Goal: Information Seeking & Learning: Learn about a topic

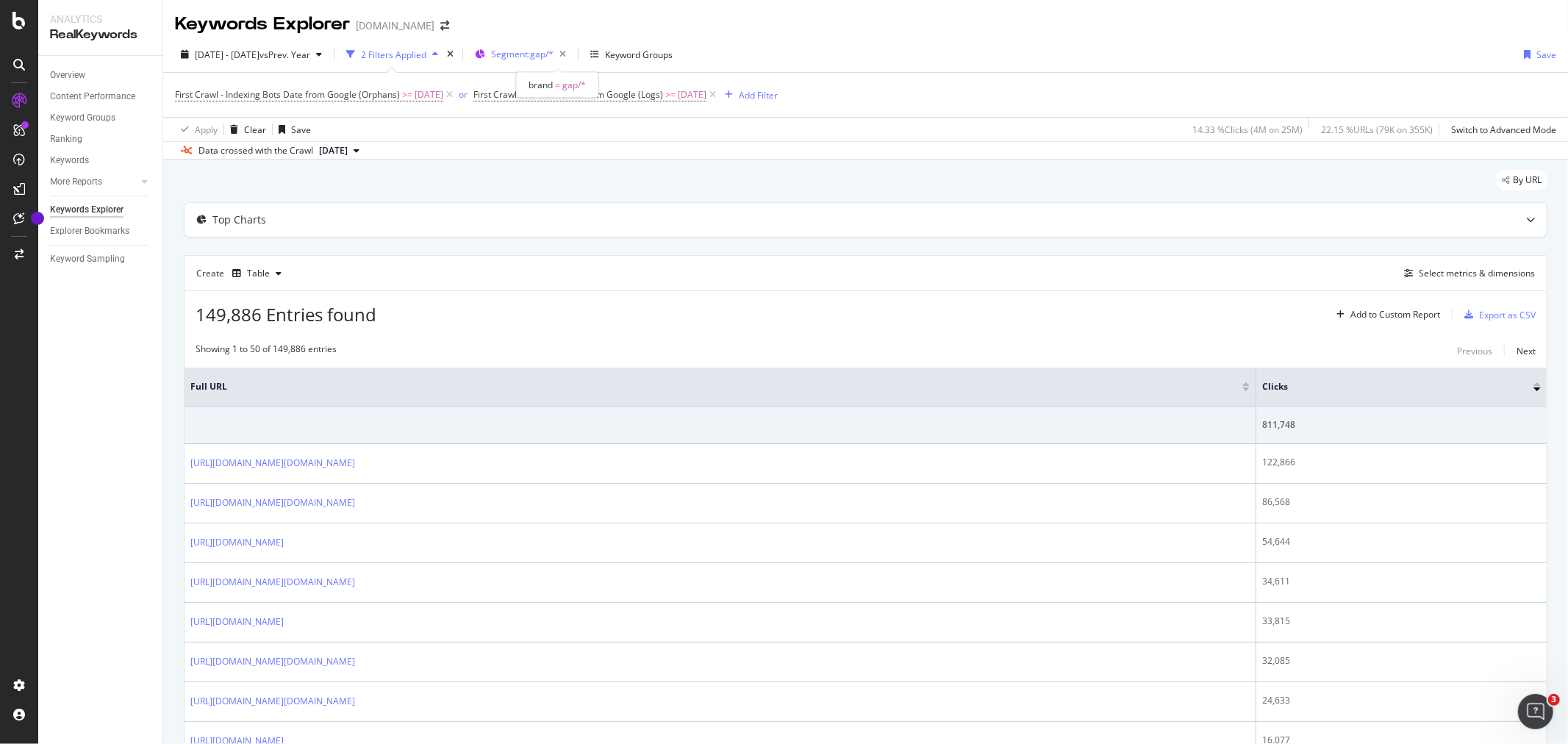
click at [554, 53] on span "Segment: gap/*" at bounding box center [522, 54] width 63 height 13
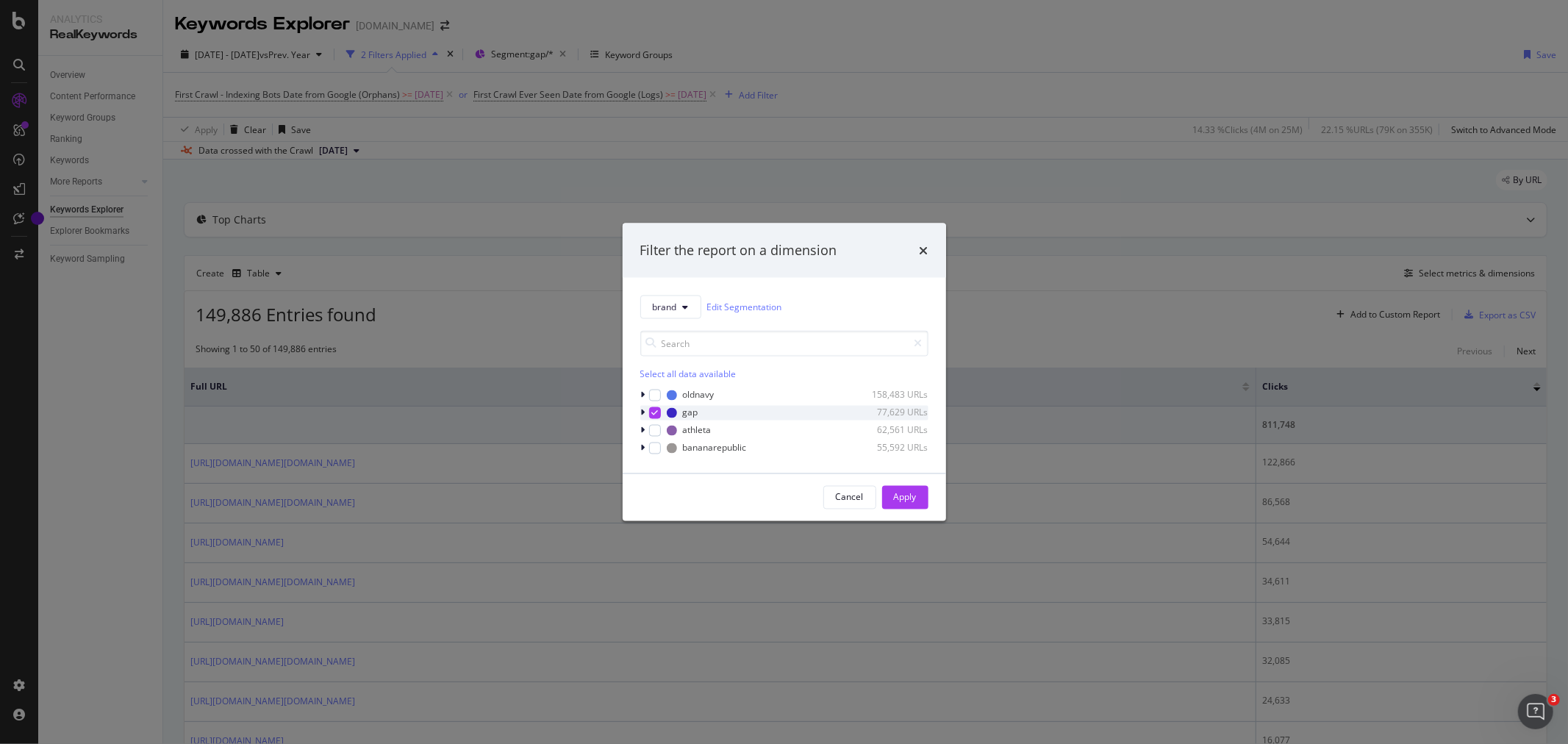
click at [650, 413] on div "modal" at bounding box center [655, 413] width 12 height 12
click at [661, 393] on div "oldnavy 158,483 URLs" at bounding box center [784, 395] width 288 height 15
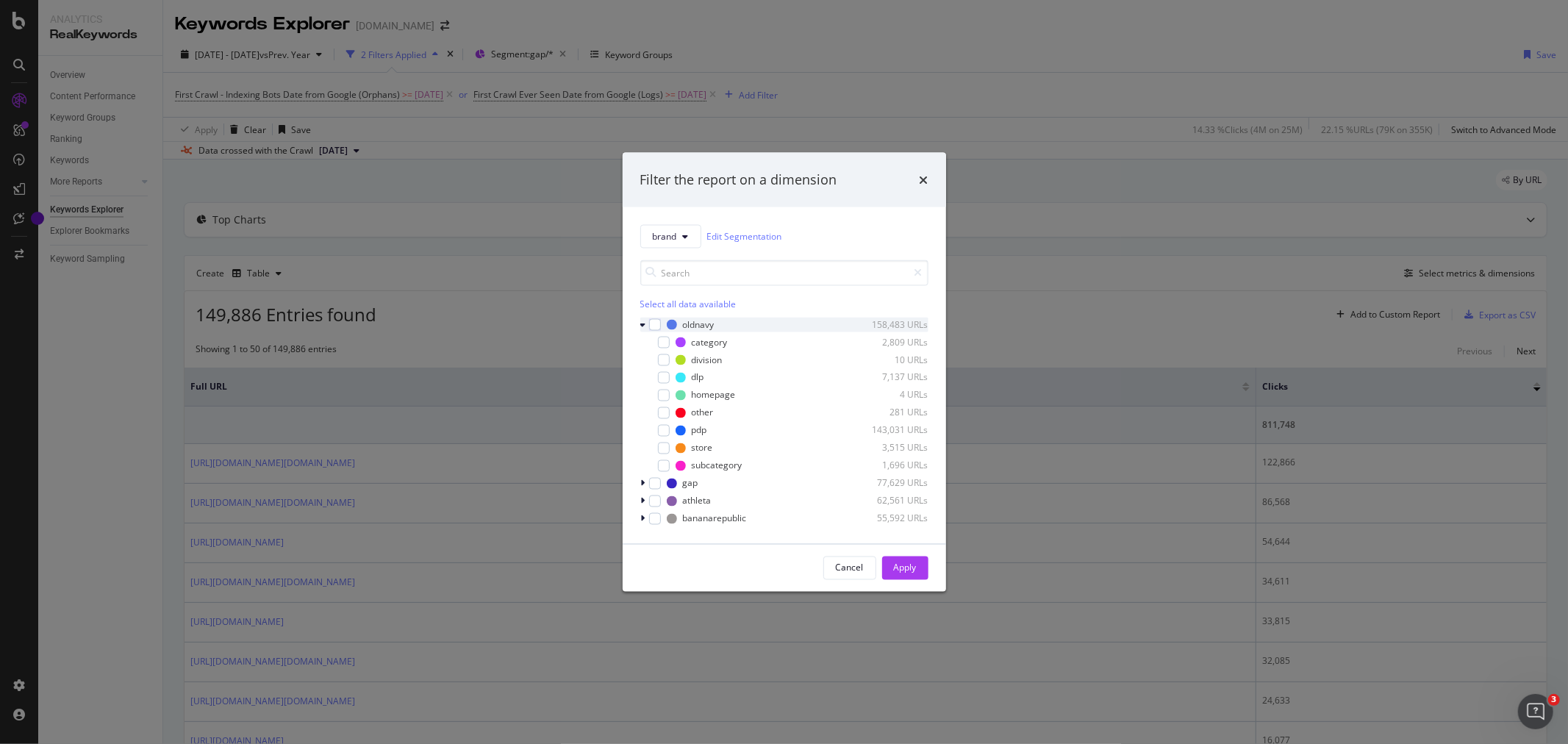
click at [641, 326] on icon "modal" at bounding box center [644, 324] width 6 height 9
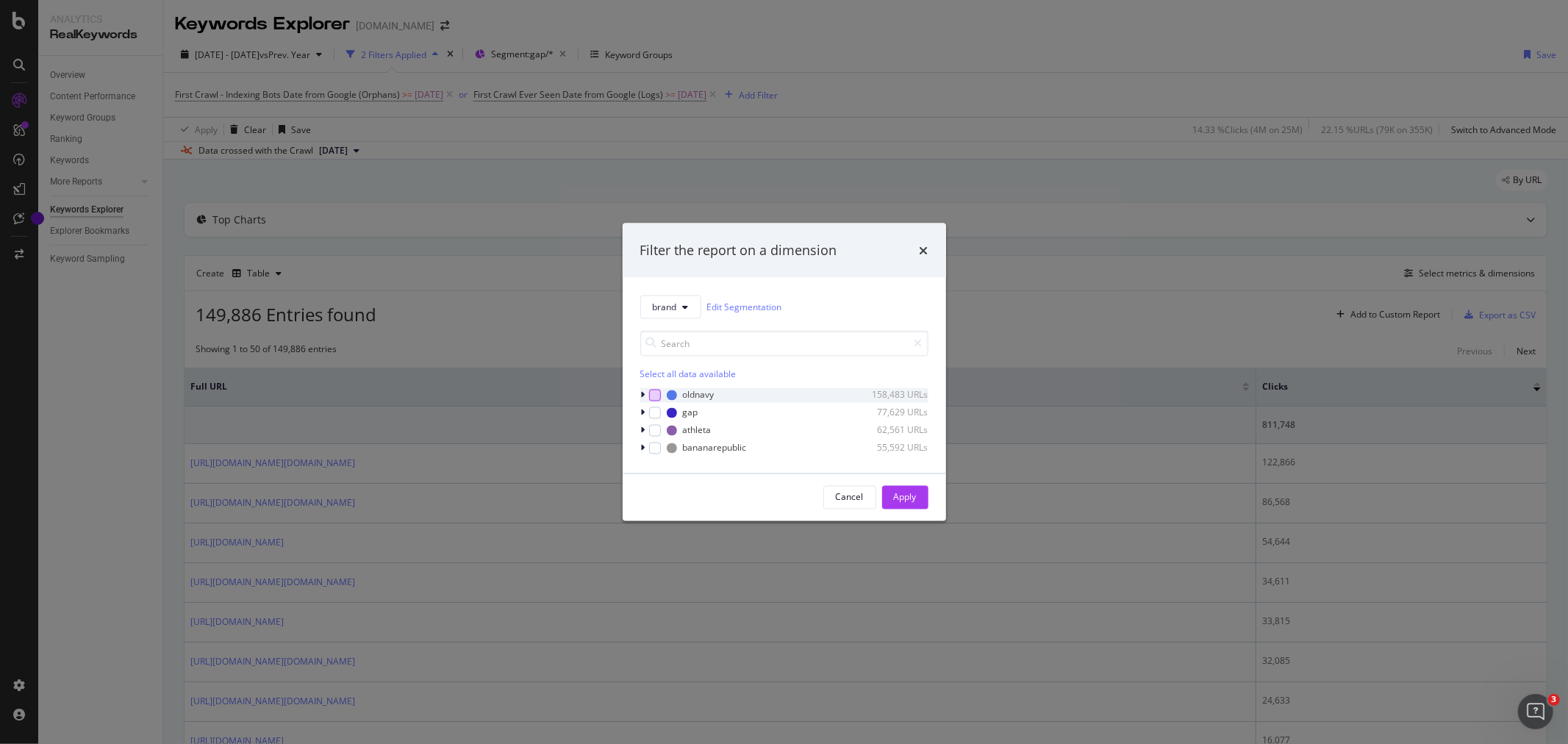
click at [657, 394] on div "modal" at bounding box center [655, 395] width 12 height 12
click at [910, 494] on div "Apply" at bounding box center [905, 497] width 23 height 13
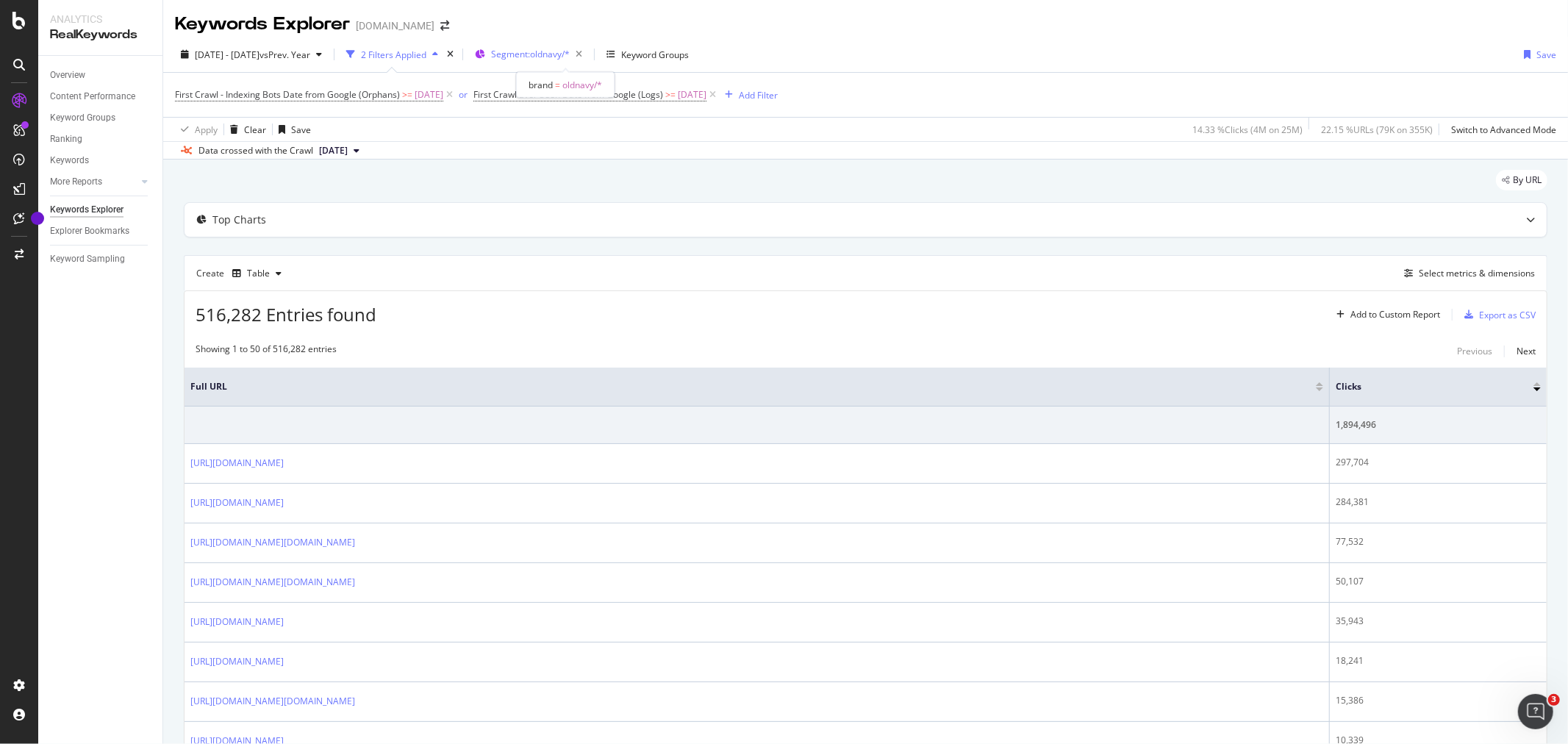
click at [570, 52] on span "Segment: oldnavy/*" at bounding box center [530, 54] width 79 height 13
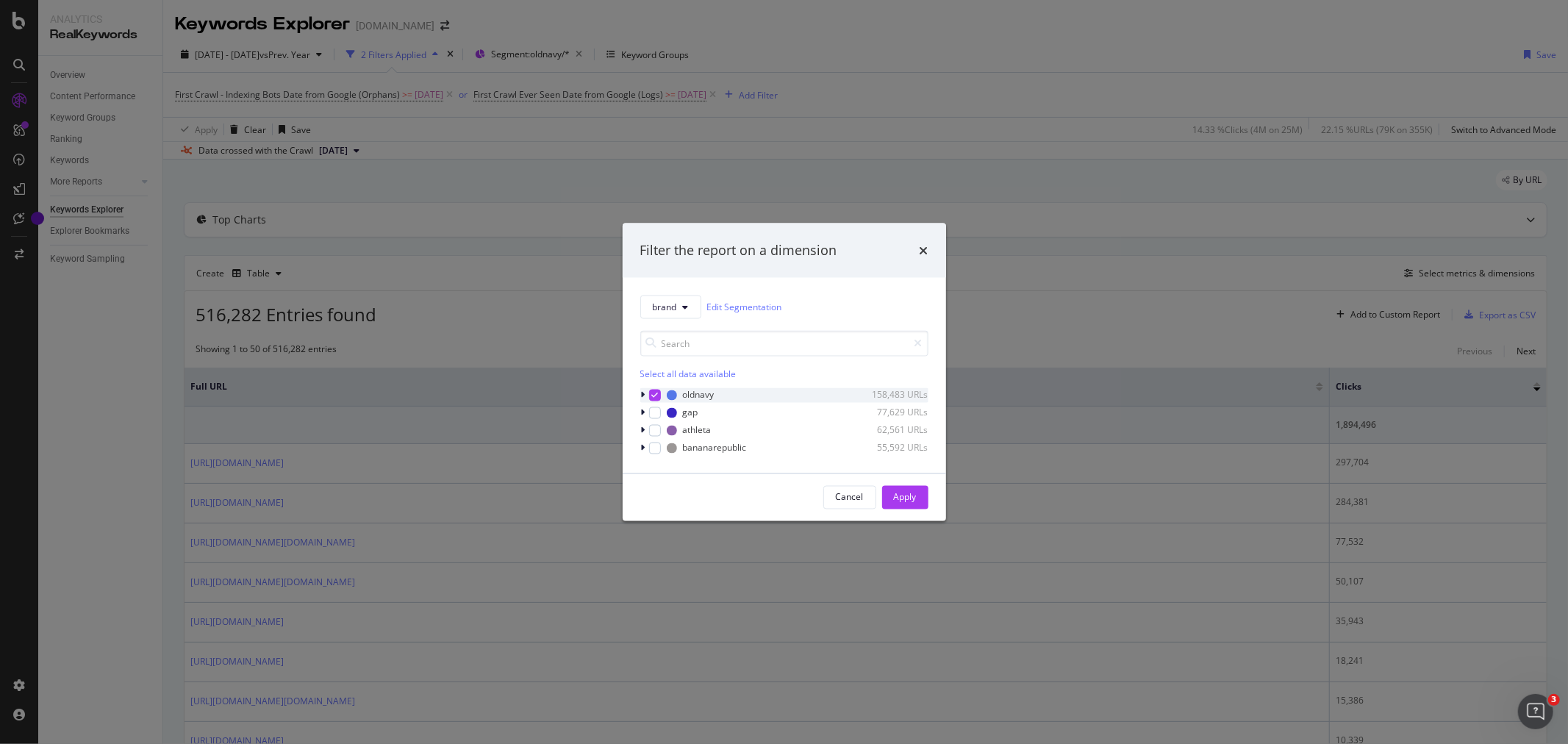
click at [653, 397] on icon "modal" at bounding box center [654, 395] width 7 height 7
click at [655, 449] on div "modal" at bounding box center [655, 448] width 12 height 12
click at [899, 499] on div "Apply" at bounding box center [905, 497] width 23 height 13
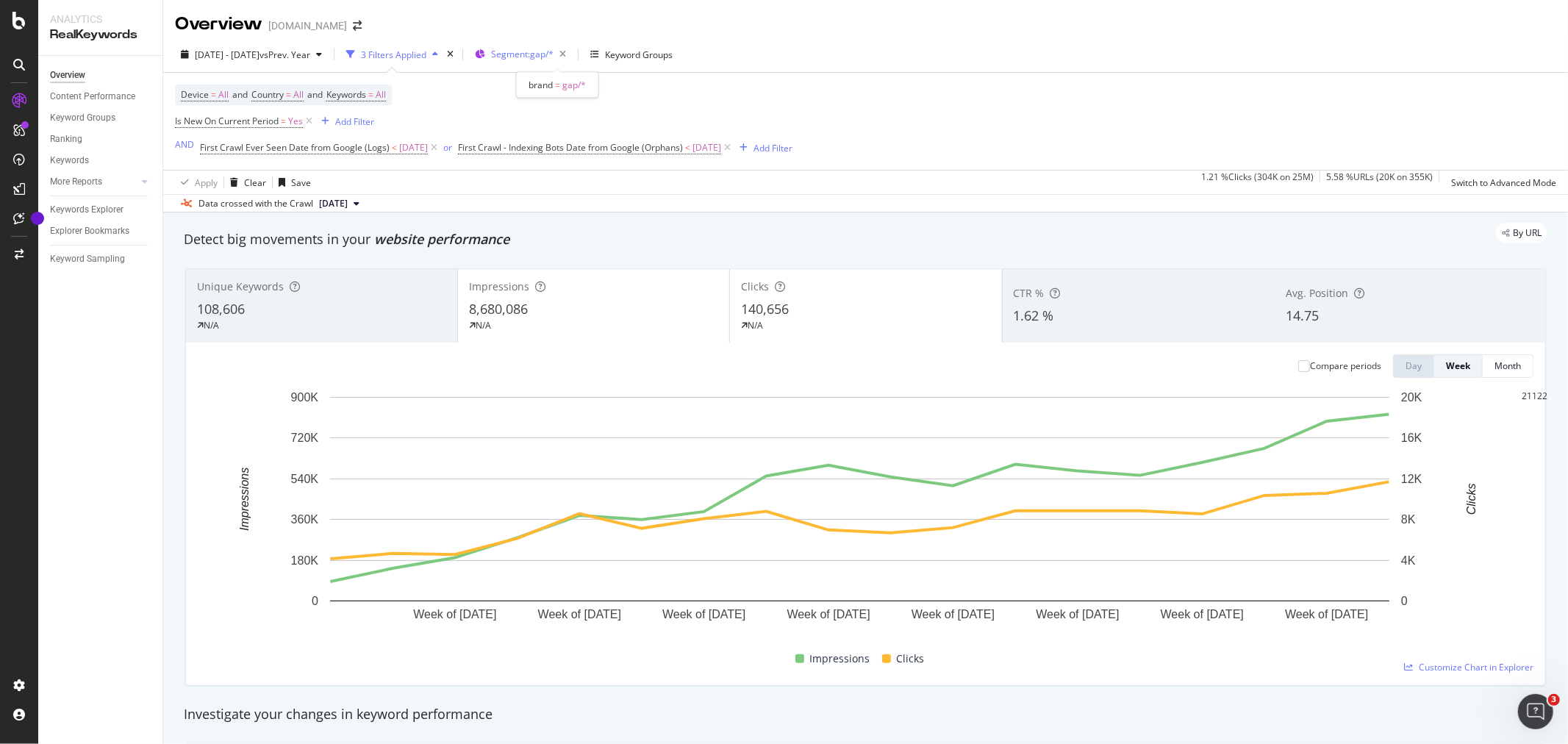
click at [554, 54] on span "Segment: gap/*" at bounding box center [522, 54] width 63 height 13
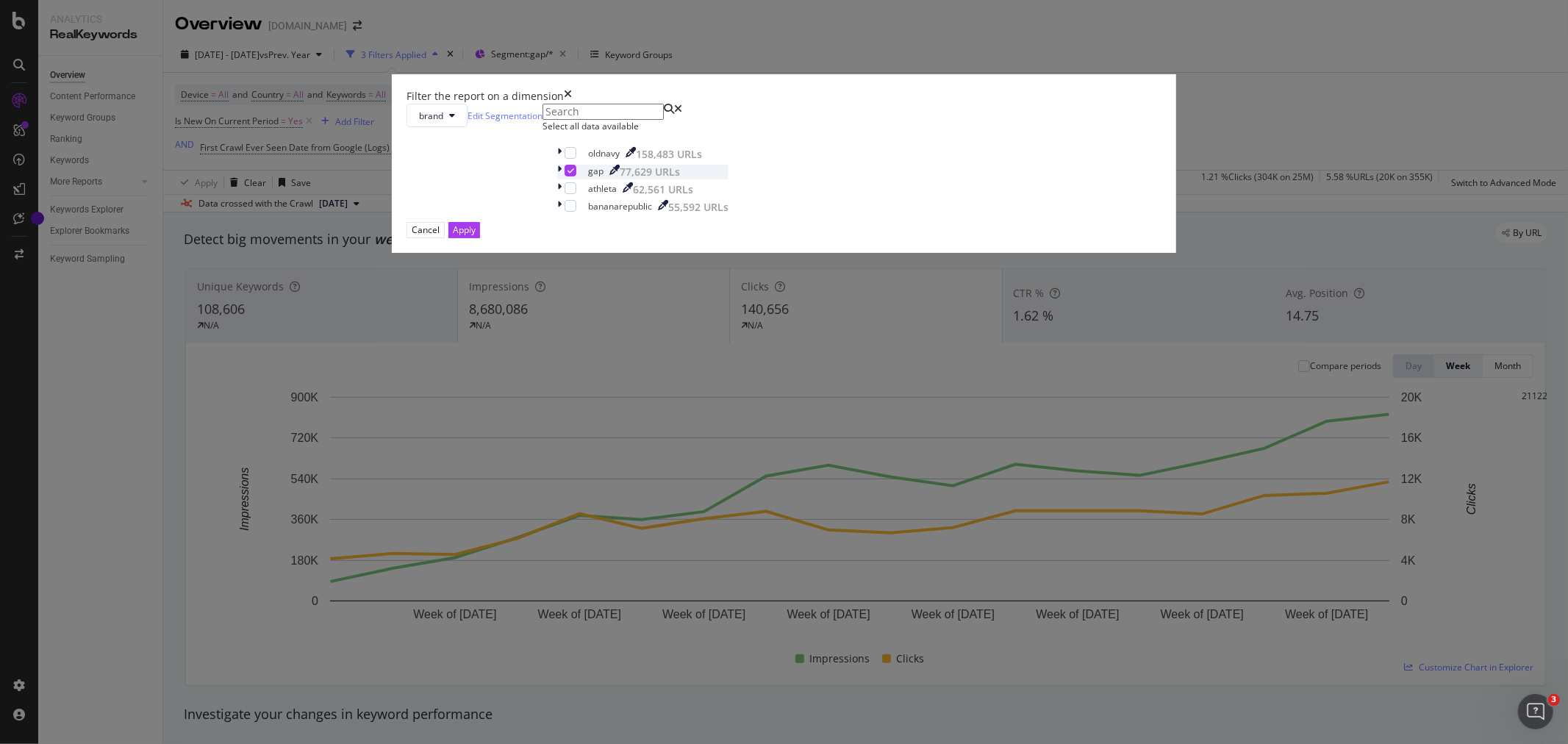
click at [577, 177] on div "modal" at bounding box center [571, 171] width 12 height 12
click at [577, 159] on div "modal" at bounding box center [571, 153] width 12 height 12
click at [476, 236] on div "Apply" at bounding box center [464, 229] width 23 height 14
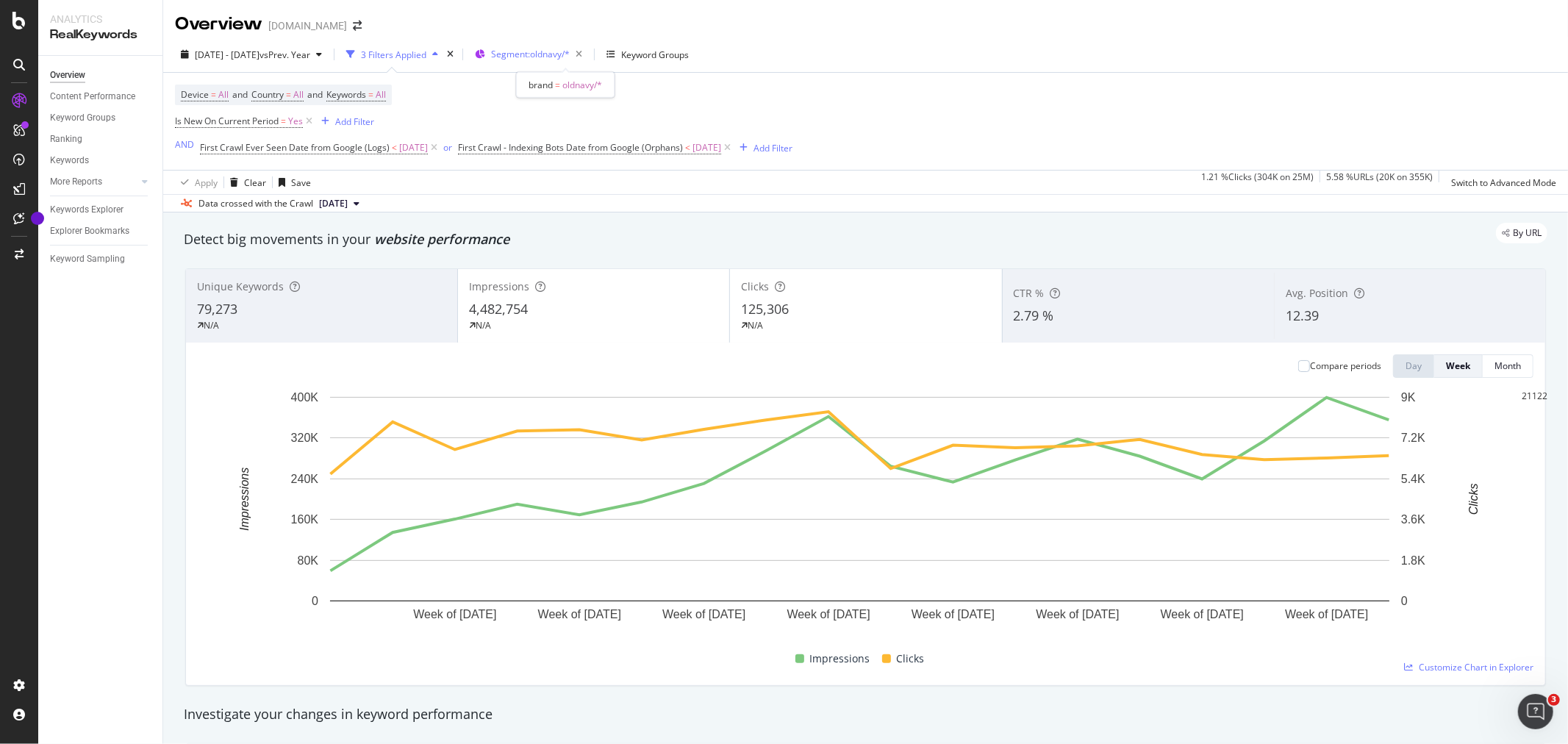
click at [570, 52] on span "Segment: oldnavy/*" at bounding box center [530, 54] width 79 height 13
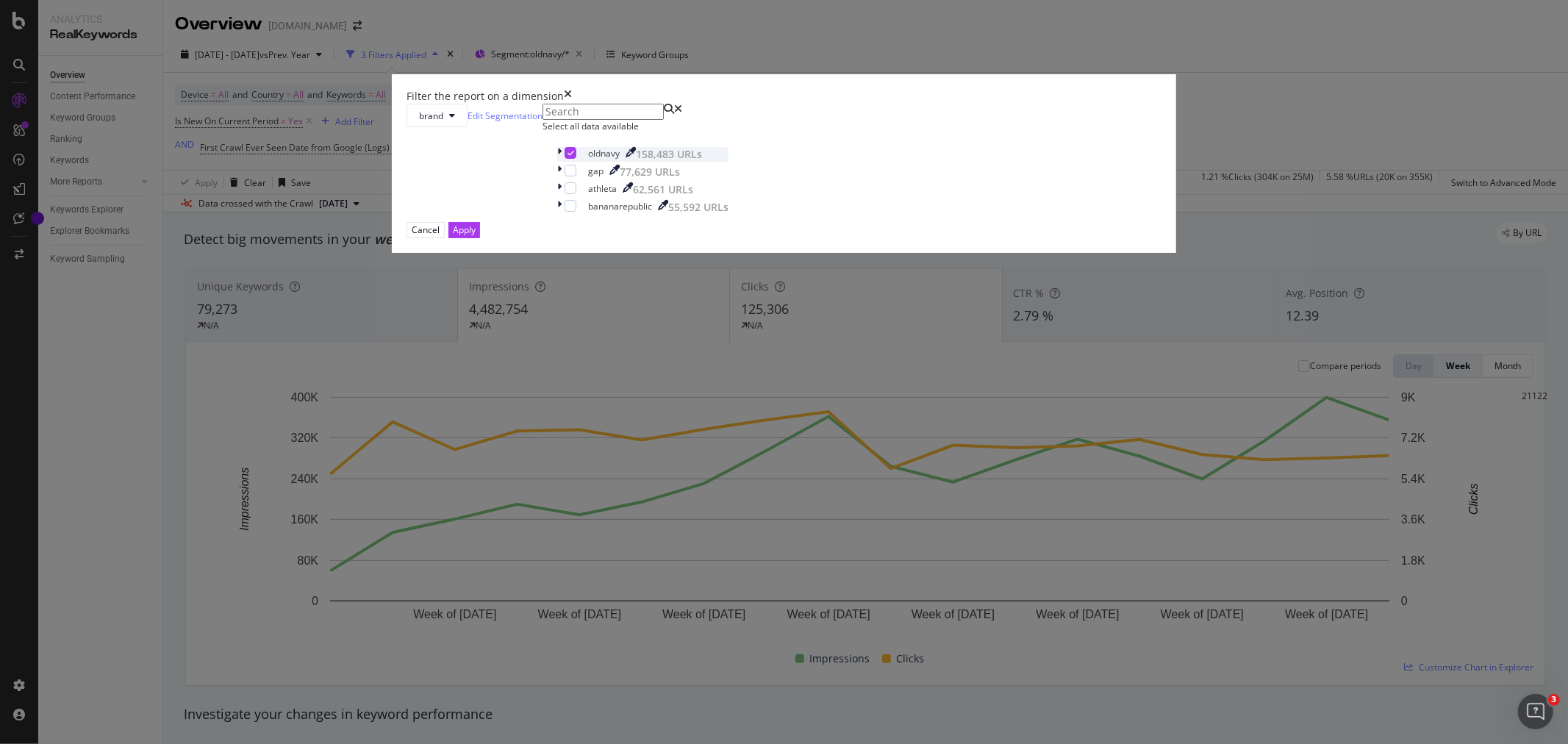
click at [574, 157] on icon "modal" at bounding box center [571, 153] width 7 height 7
click at [577, 212] on div "modal" at bounding box center [571, 206] width 12 height 12
click at [476, 236] on div "Apply" at bounding box center [464, 229] width 23 height 13
